Goal: Task Accomplishment & Management: Manage account settings

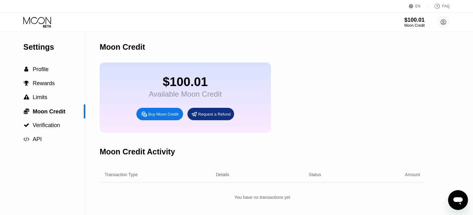
click at [86, 23] on div "$100.01 Moon Credit andreifier@protonmail.com  Home Settings Support Careers A…" at bounding box center [236, 22] width 473 height 19
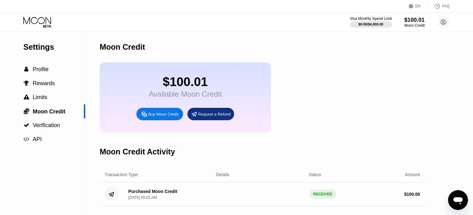
click at [33, 21] on icon at bounding box center [37, 22] width 29 height 11
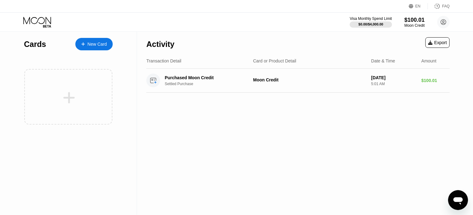
click at [84, 42] on icon at bounding box center [83, 44] width 4 height 4
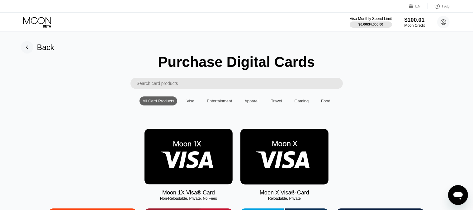
scroll to position [33, 0]
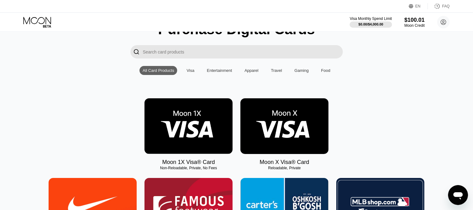
click at [284, 134] on img at bounding box center [284, 126] width 88 height 56
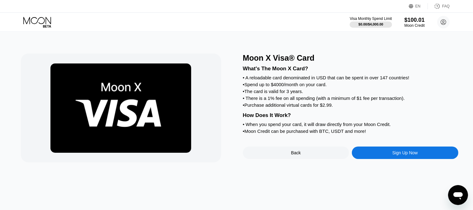
click at [371, 159] on div "Sign Up Now" at bounding box center [405, 153] width 106 height 12
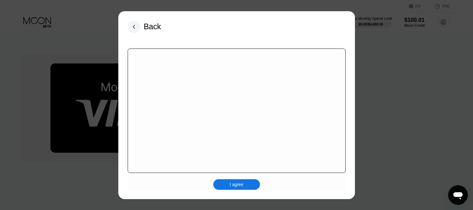
scroll to position [95, 0]
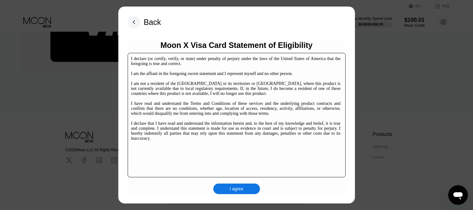
click at [227, 194] on div "I agree" at bounding box center [236, 189] width 47 height 11
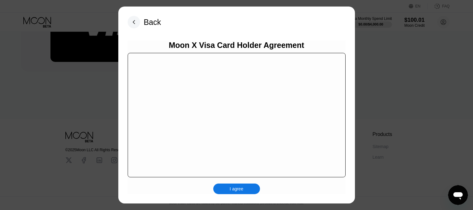
scroll to position [4046, 0]
click at [326, 185] on div "Moon X Visa Card Holder Agreement Contrato Múltiple de Productos de Crédito y S…" at bounding box center [237, 117] width 218 height 153
click at [241, 192] on div "I agree" at bounding box center [237, 189] width 14 height 6
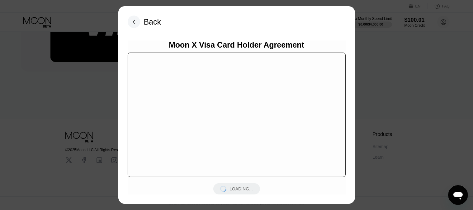
scroll to position [4016, 0]
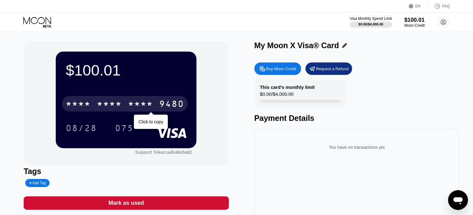
click at [129, 105] on div "* * * *" at bounding box center [140, 105] width 25 height 10
click at [117, 107] on div "6500" at bounding box center [109, 105] width 25 height 10
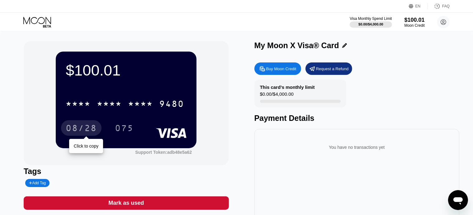
click at [81, 126] on div "08/28" at bounding box center [81, 129] width 31 height 10
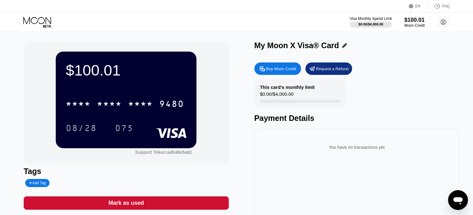
click at [121, 131] on div "075" at bounding box center [124, 129] width 19 height 10
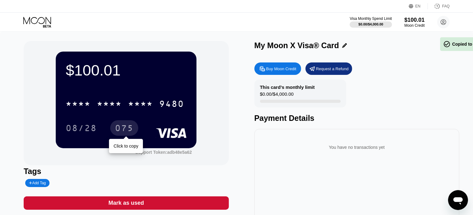
click at [123, 131] on div "075" at bounding box center [124, 129] width 19 height 10
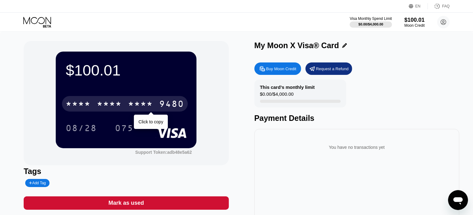
click at [168, 109] on div "9480" at bounding box center [171, 105] width 25 height 10
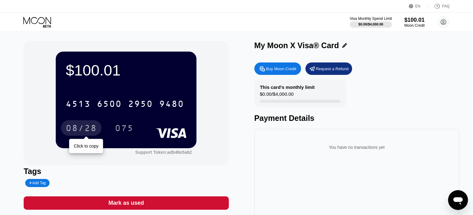
click at [87, 130] on div "08/28" at bounding box center [81, 129] width 31 height 10
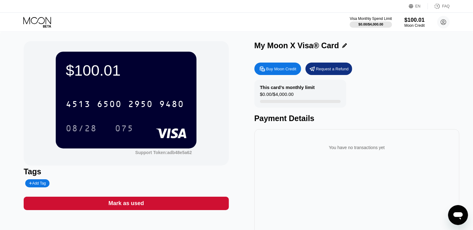
click at [124, 129] on div "075" at bounding box center [124, 129] width 19 height 10
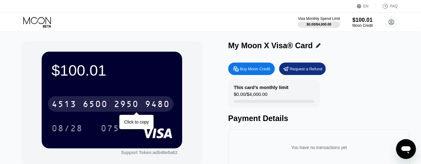
click at [142, 99] on div "[CREDIT_CARD_NUMBER]" at bounding box center [111, 104] width 126 height 16
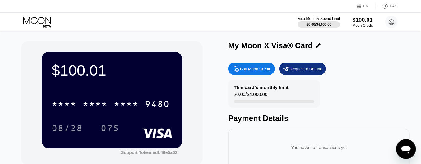
click at [317, 69] on div "Request a Refund" at bounding box center [306, 68] width 33 height 5
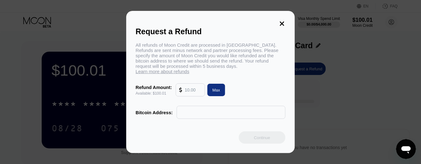
click at [218, 93] on div "Max" at bounding box center [217, 89] width 8 height 5
type input "100.01"
click at [204, 114] on input "text" at bounding box center [231, 112] width 102 height 12
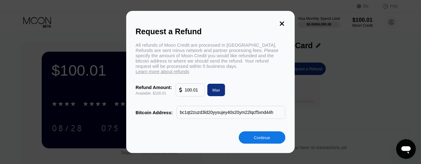
type input "bc1qt2zuzd3ld20yysujey40s20ym22lqcf5xnd44h"
click at [276, 143] on div "Continue" at bounding box center [262, 137] width 47 height 12
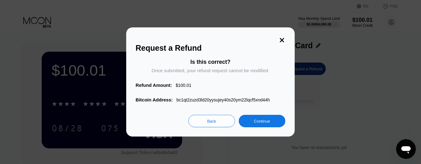
click at [269, 124] on div "Continue" at bounding box center [262, 121] width 16 height 5
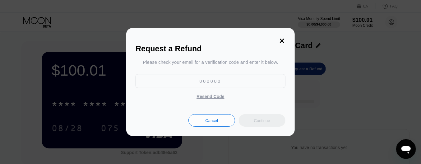
click at [241, 84] on input at bounding box center [211, 81] width 150 height 14
paste input "484466"
type input "484466"
click at [260, 127] on div "Continue" at bounding box center [262, 120] width 47 height 12
click at [260, 121] on body "EN Language Select an item Save FAQ Visa Monthly Spend Limit $0.00 / $4,000.00 …" at bounding box center [210, 82] width 421 height 164
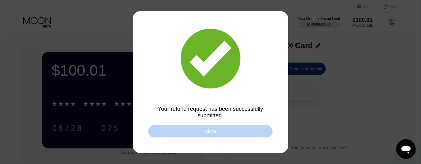
click at [247, 130] on div "Close" at bounding box center [210, 131] width 124 height 12
